Goal: Information Seeking & Learning: Check status

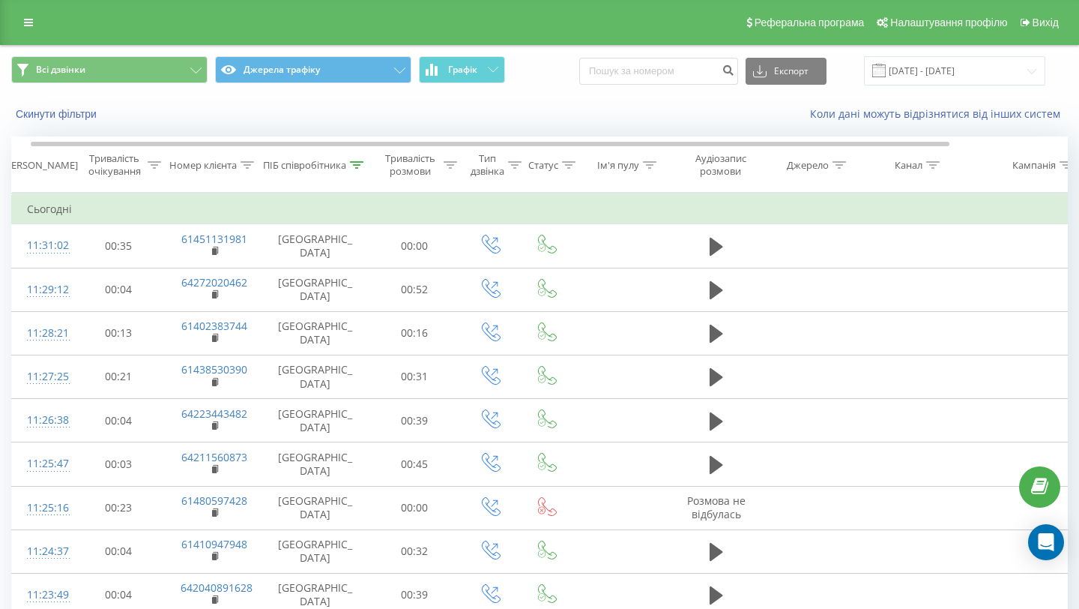
scroll to position [0, 10]
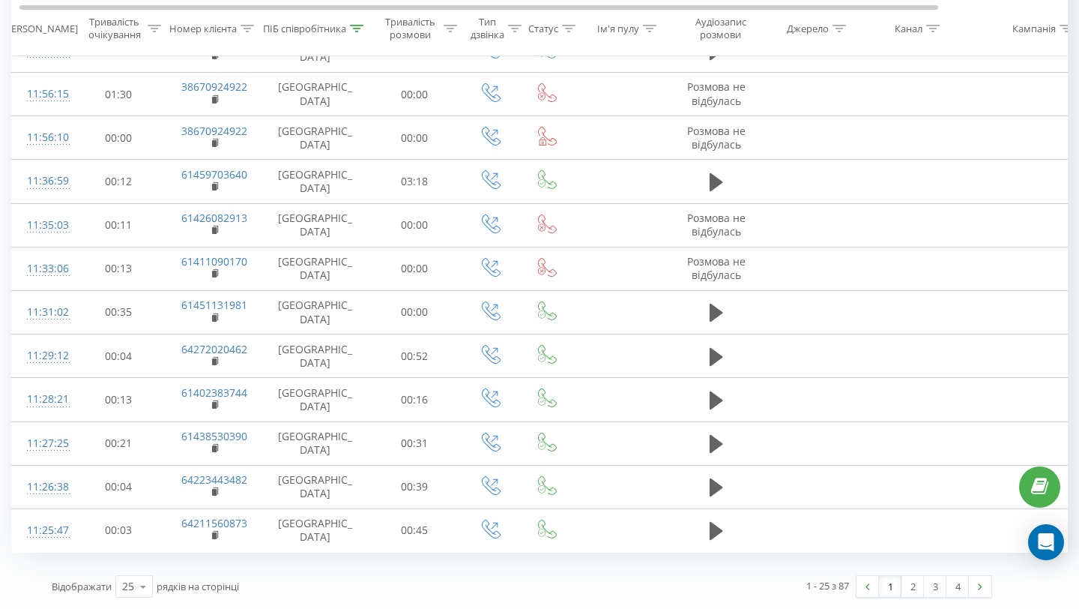
scroll to position [0, 16]
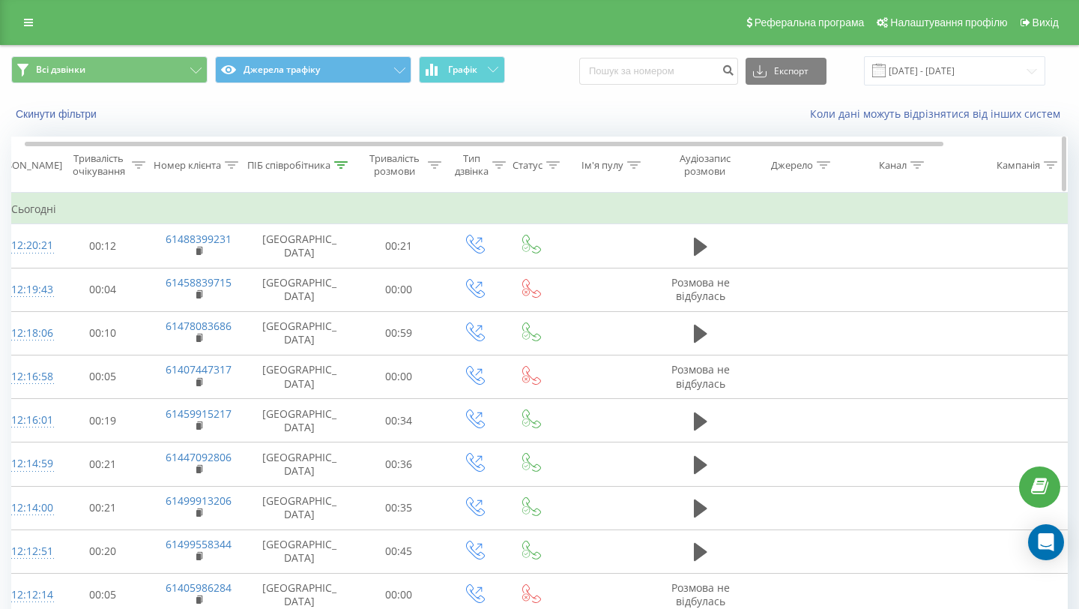
click at [292, 159] on div "ПІБ співробітника" at bounding box center [288, 165] width 83 height 13
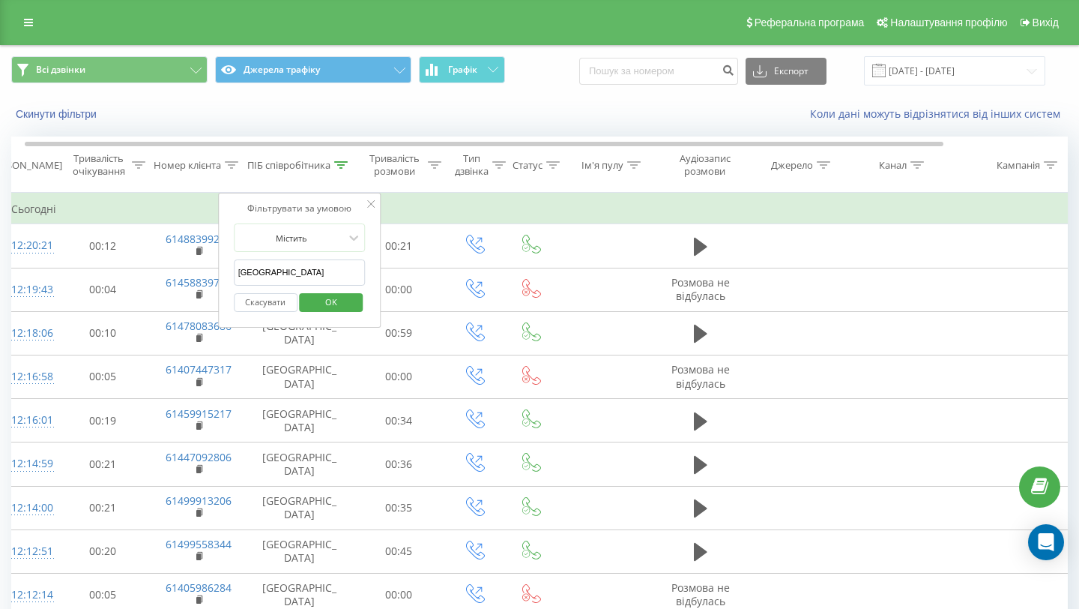
click at [267, 271] on input "[GEOGRAPHIC_DATA]" at bounding box center [300, 272] width 132 height 26
click at [330, 307] on span "OK" at bounding box center [331, 301] width 42 height 23
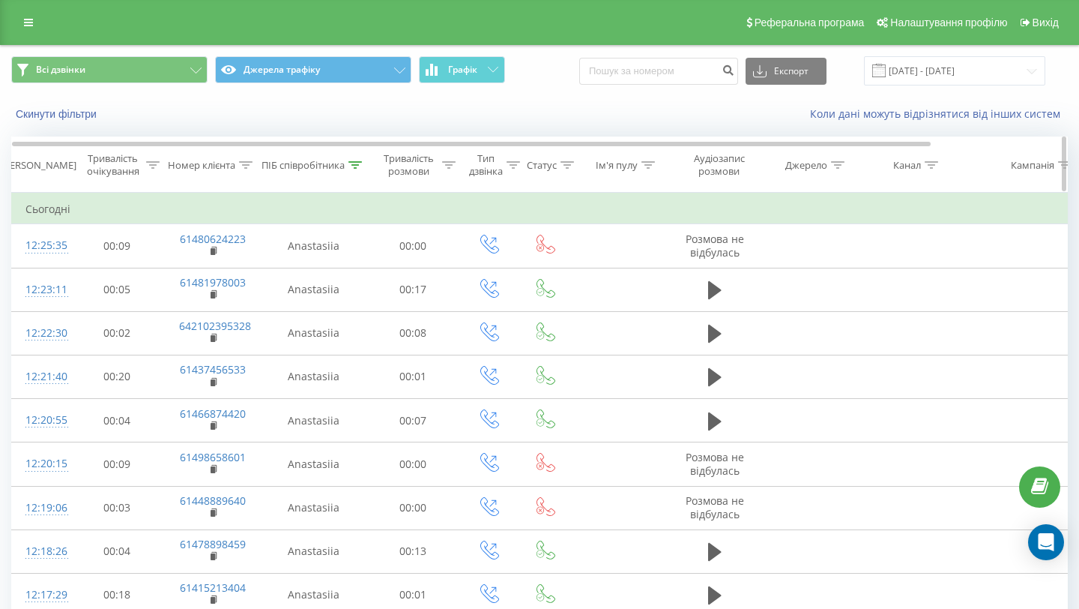
click at [307, 166] on div "ПІБ співробітника" at bounding box center [303, 165] width 83 height 13
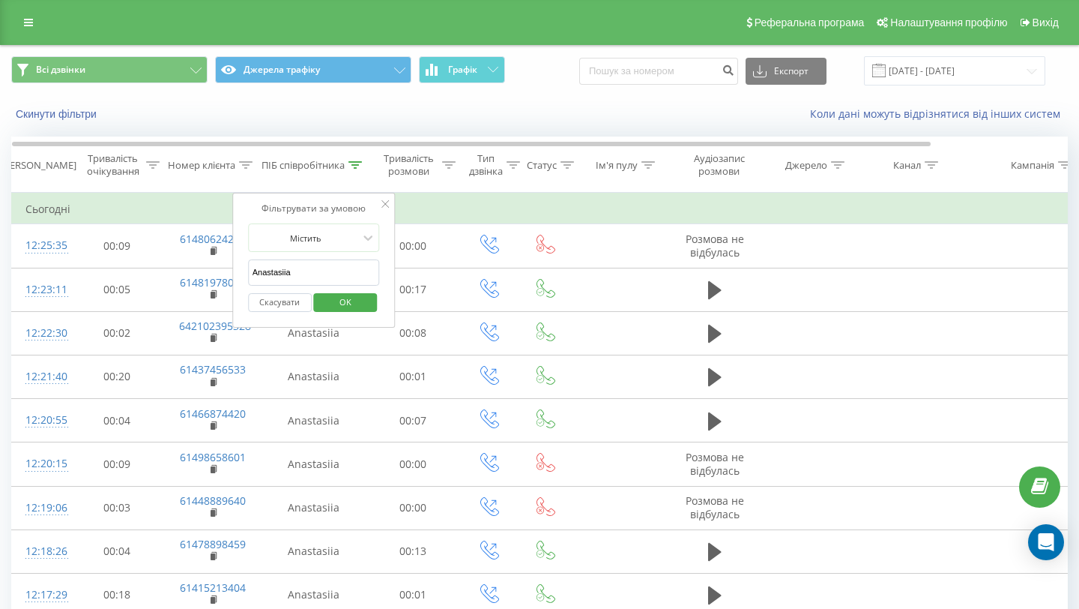
click at [268, 265] on input "Anastasiia" at bounding box center [314, 272] width 132 height 26
type input "[GEOGRAPHIC_DATA]"
click at [352, 308] on span "OK" at bounding box center [346, 301] width 42 height 23
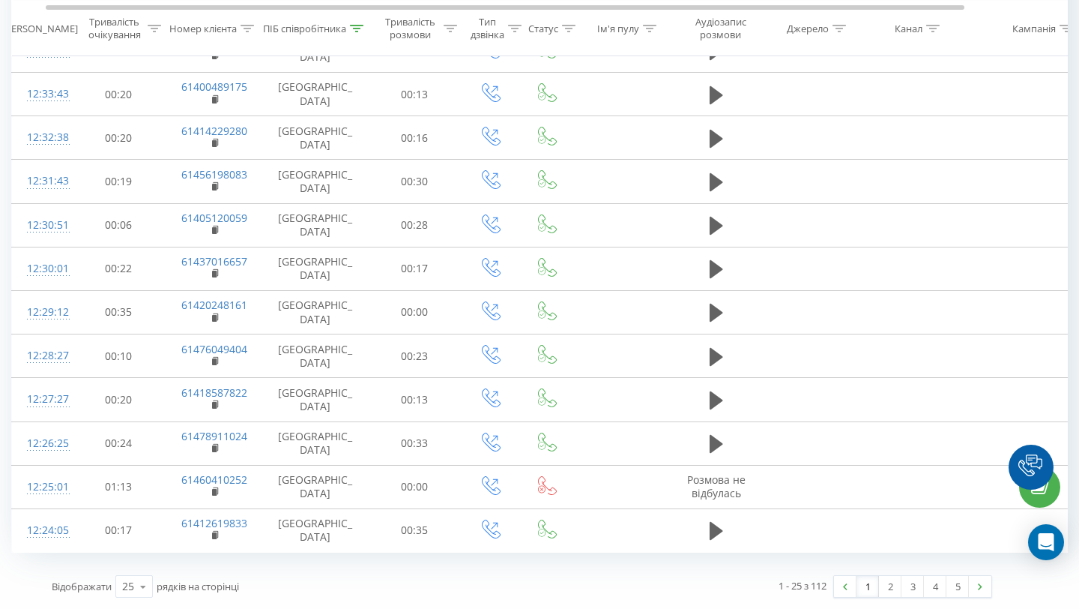
scroll to position [0, 19]
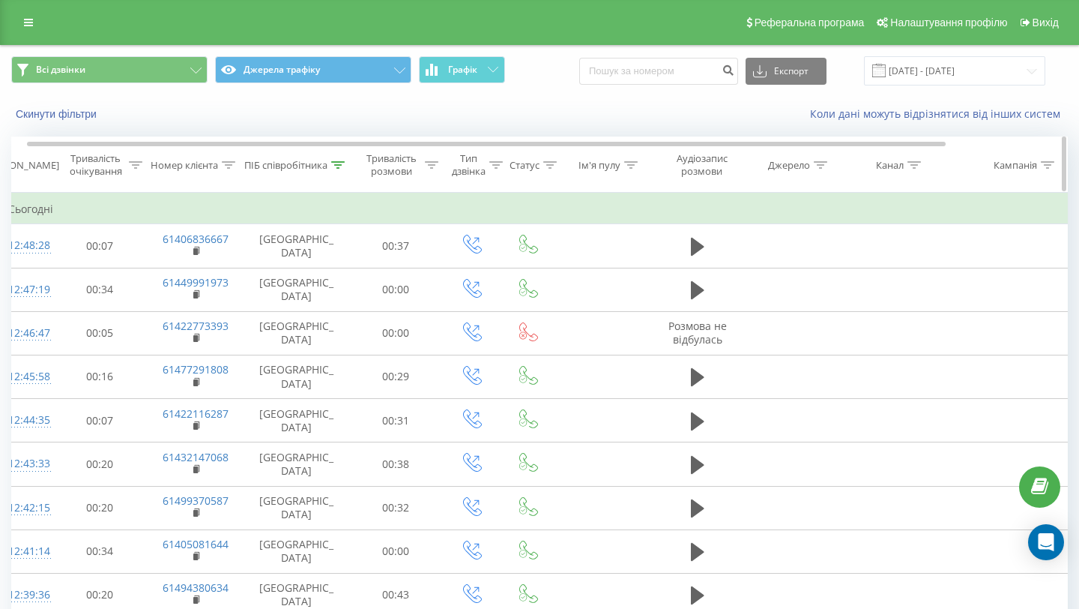
click at [298, 167] on div "ПІБ співробітника" at bounding box center [285, 165] width 83 height 13
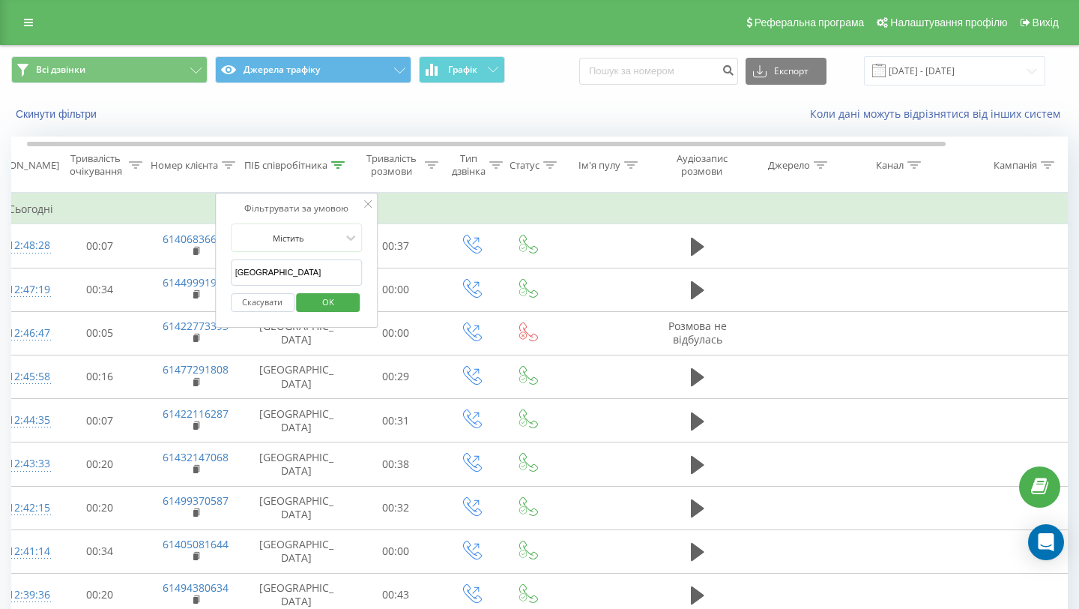
click at [242, 278] on input "[GEOGRAPHIC_DATA]" at bounding box center [297, 272] width 132 height 26
click at [316, 296] on span "OK" at bounding box center [328, 301] width 42 height 23
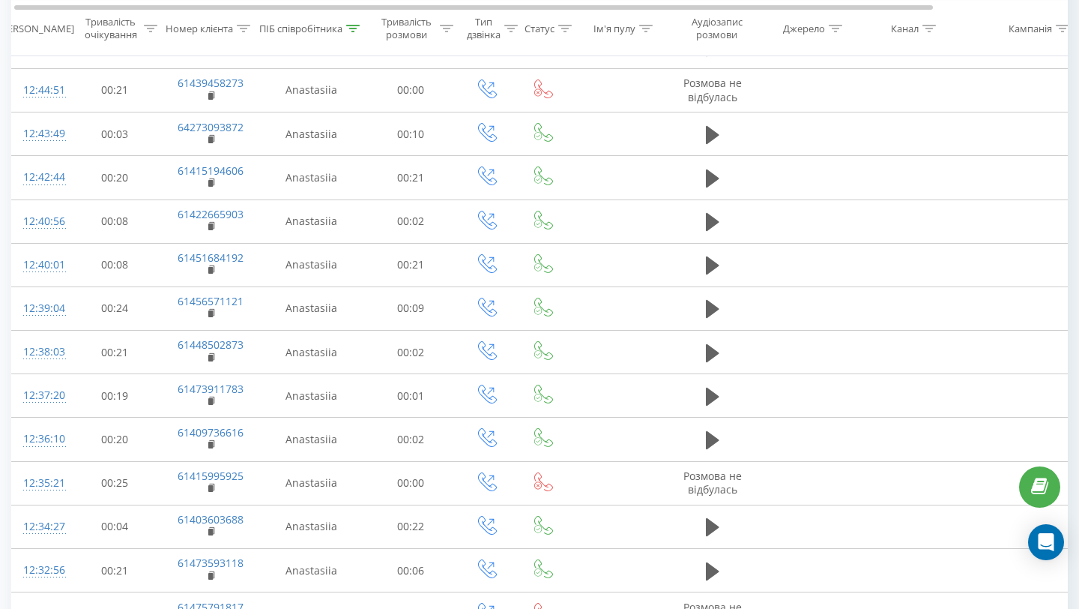
scroll to position [55, 0]
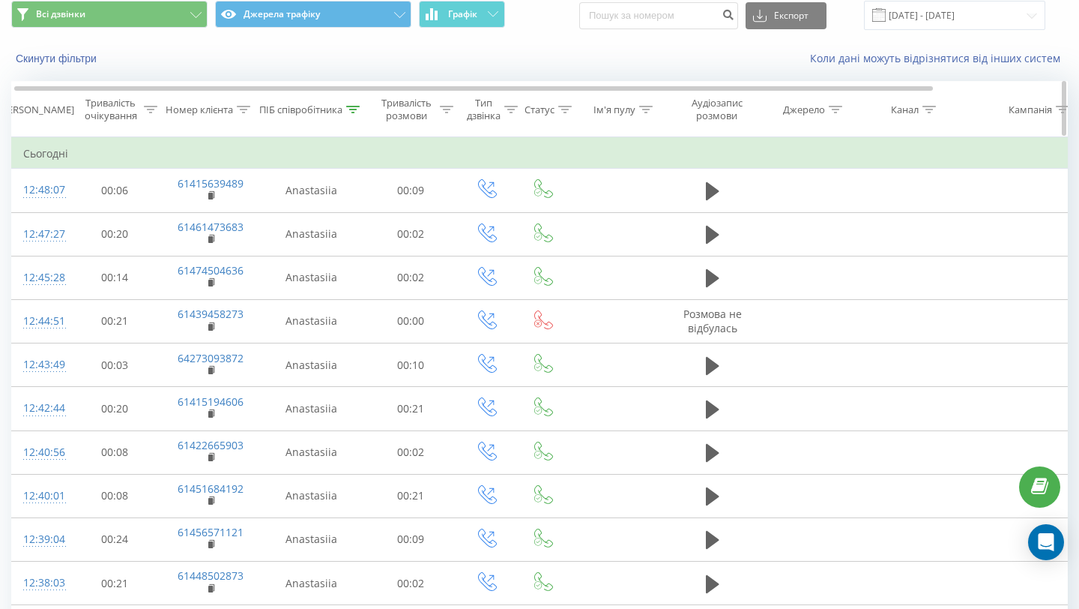
click at [306, 107] on div "ПІБ співробітника" at bounding box center [300, 109] width 83 height 13
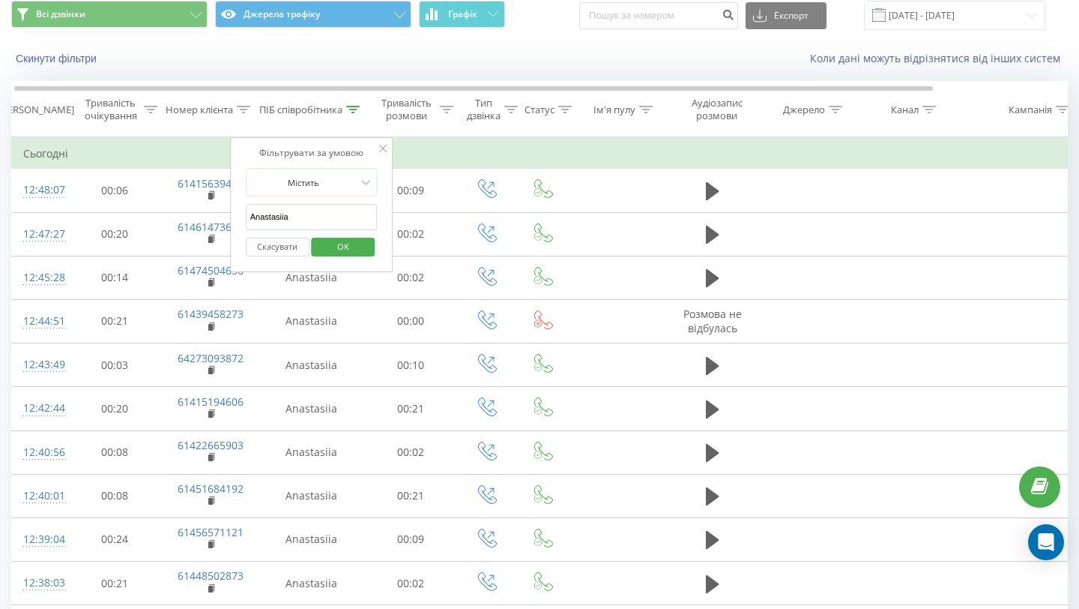
click at [277, 222] on input "Anastasiia" at bounding box center [312, 217] width 132 height 26
type input "[GEOGRAPHIC_DATA]"
click at [334, 258] on span "OK" at bounding box center [343, 246] width 42 height 23
